Goal: Find specific page/section

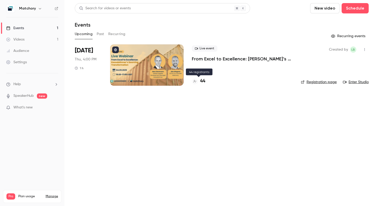
click at [200, 82] on h4 "44" at bounding box center [202, 81] width 5 height 7
